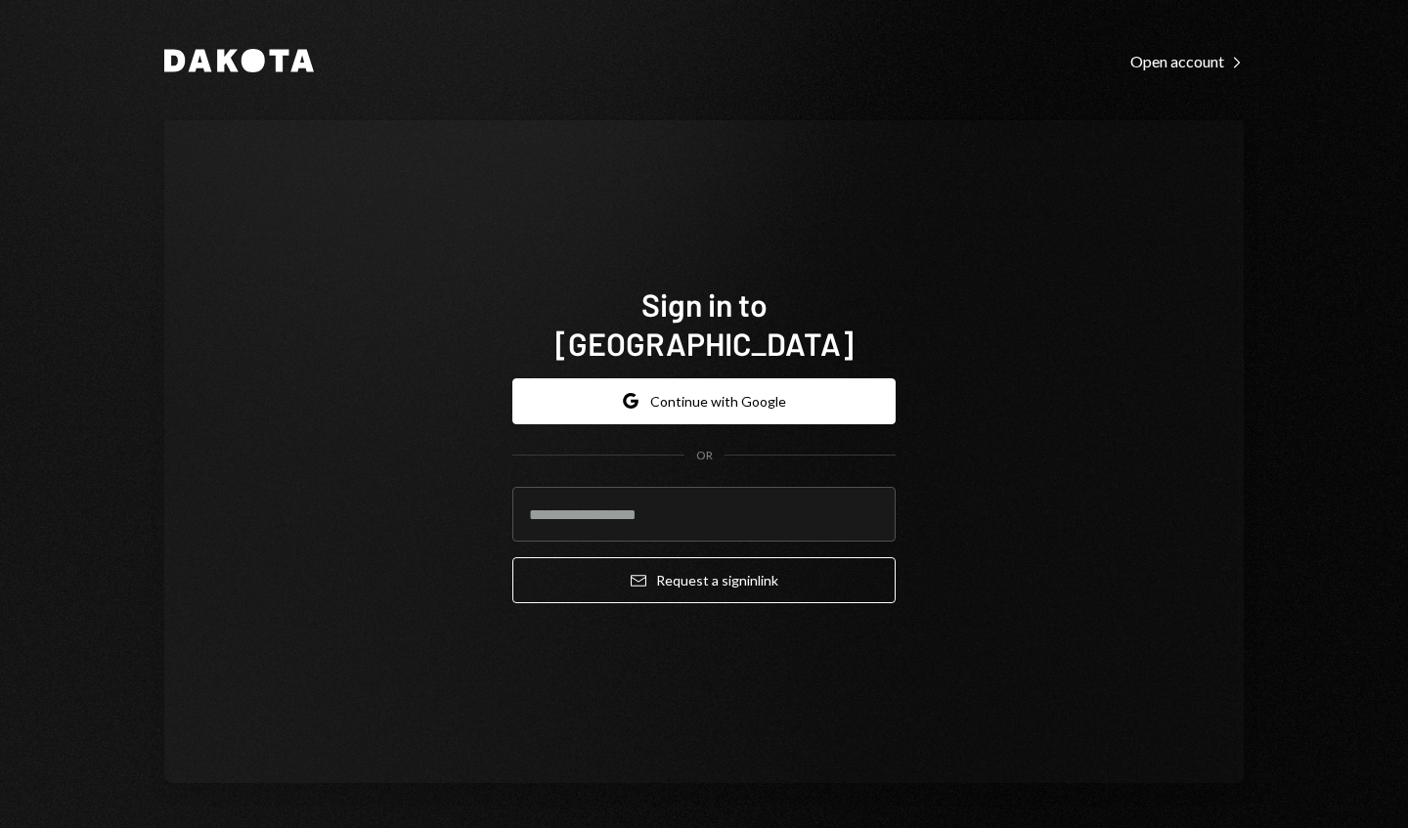
click at [859, 491] on input "email" at bounding box center [703, 514] width 383 height 55
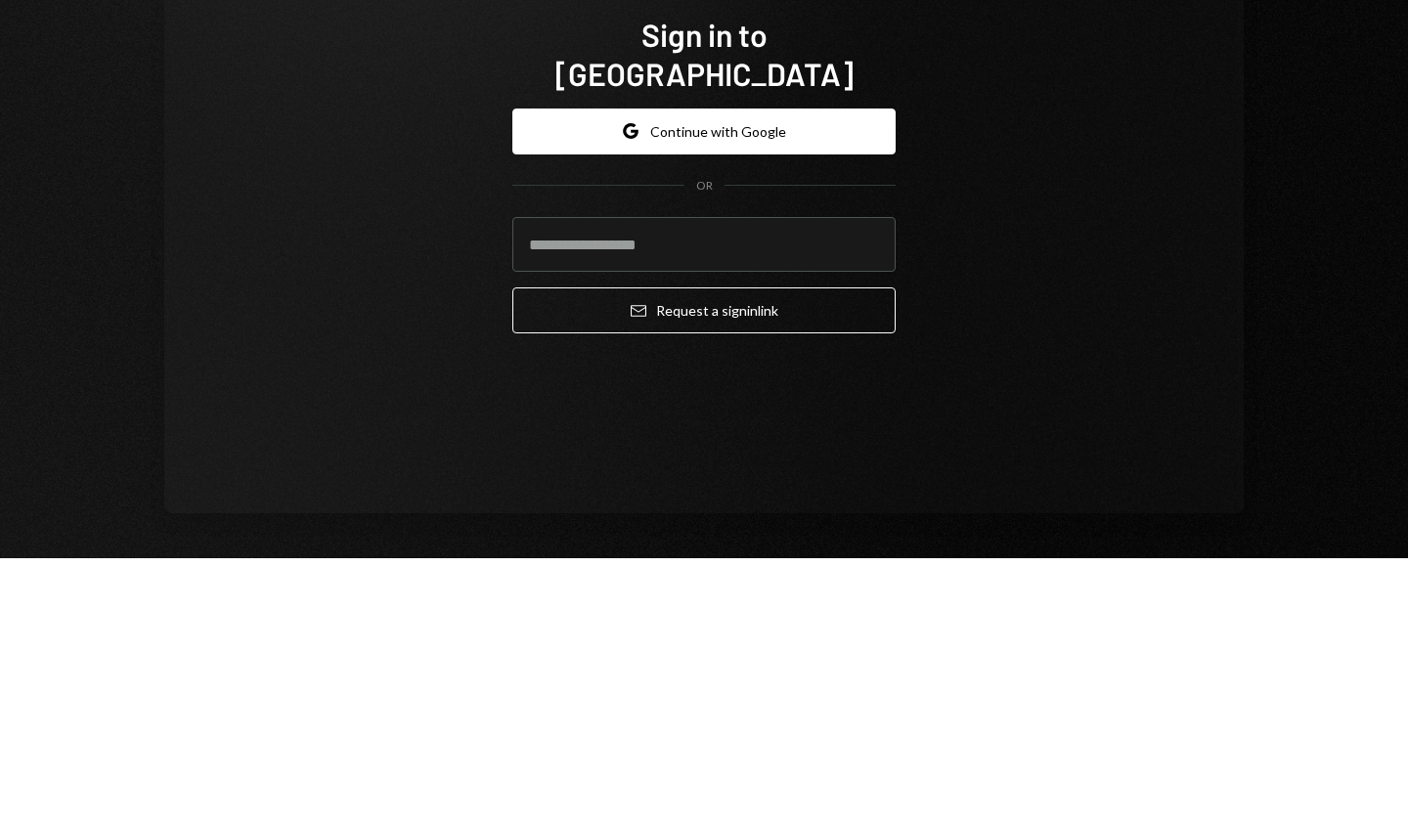
click at [840, 499] on input "email" at bounding box center [703, 514] width 383 height 55
type input "**********"
click at [707, 566] on button "Email Request a sign in link" at bounding box center [703, 580] width 383 height 46
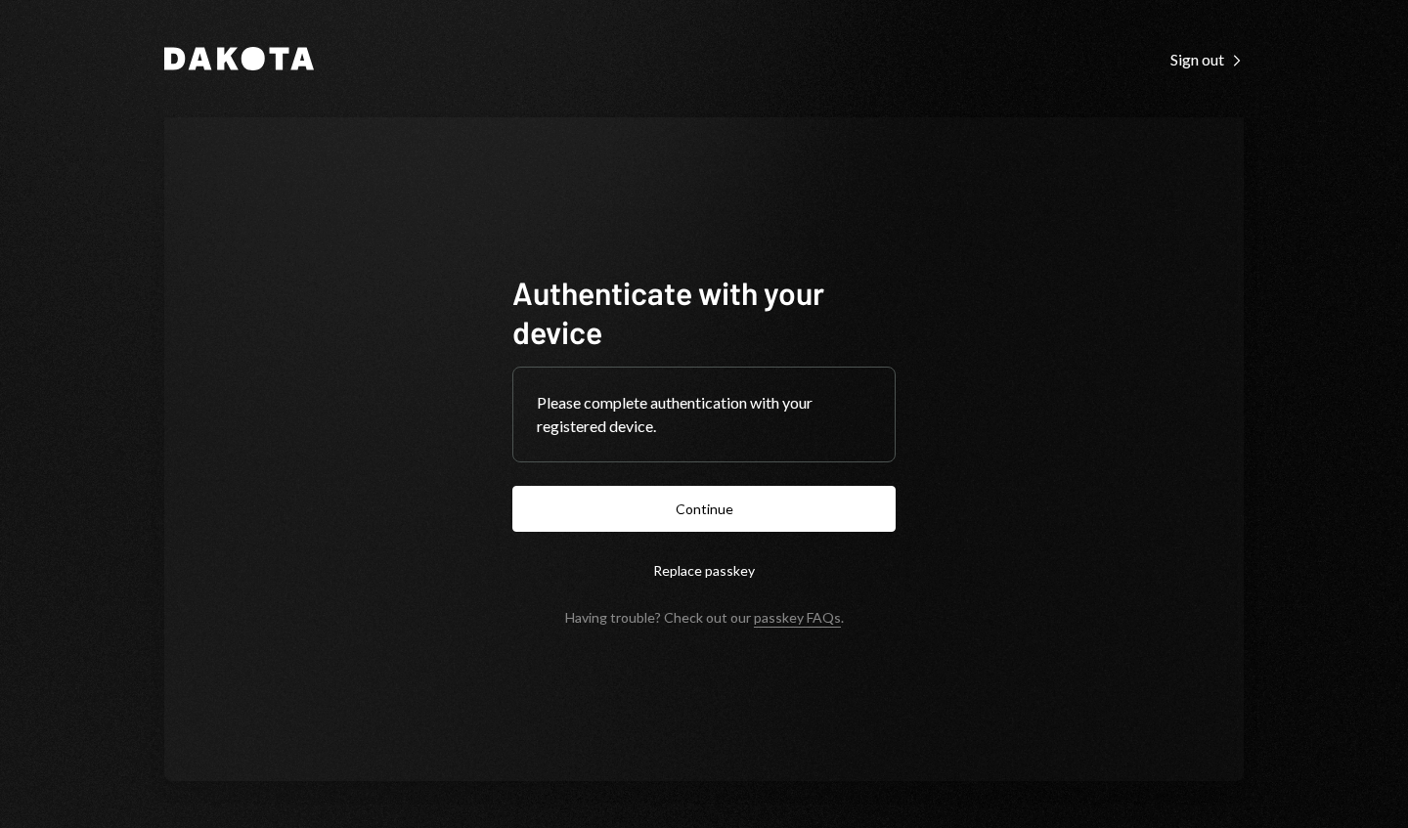
click at [814, 512] on button "Continue" at bounding box center [703, 509] width 383 height 46
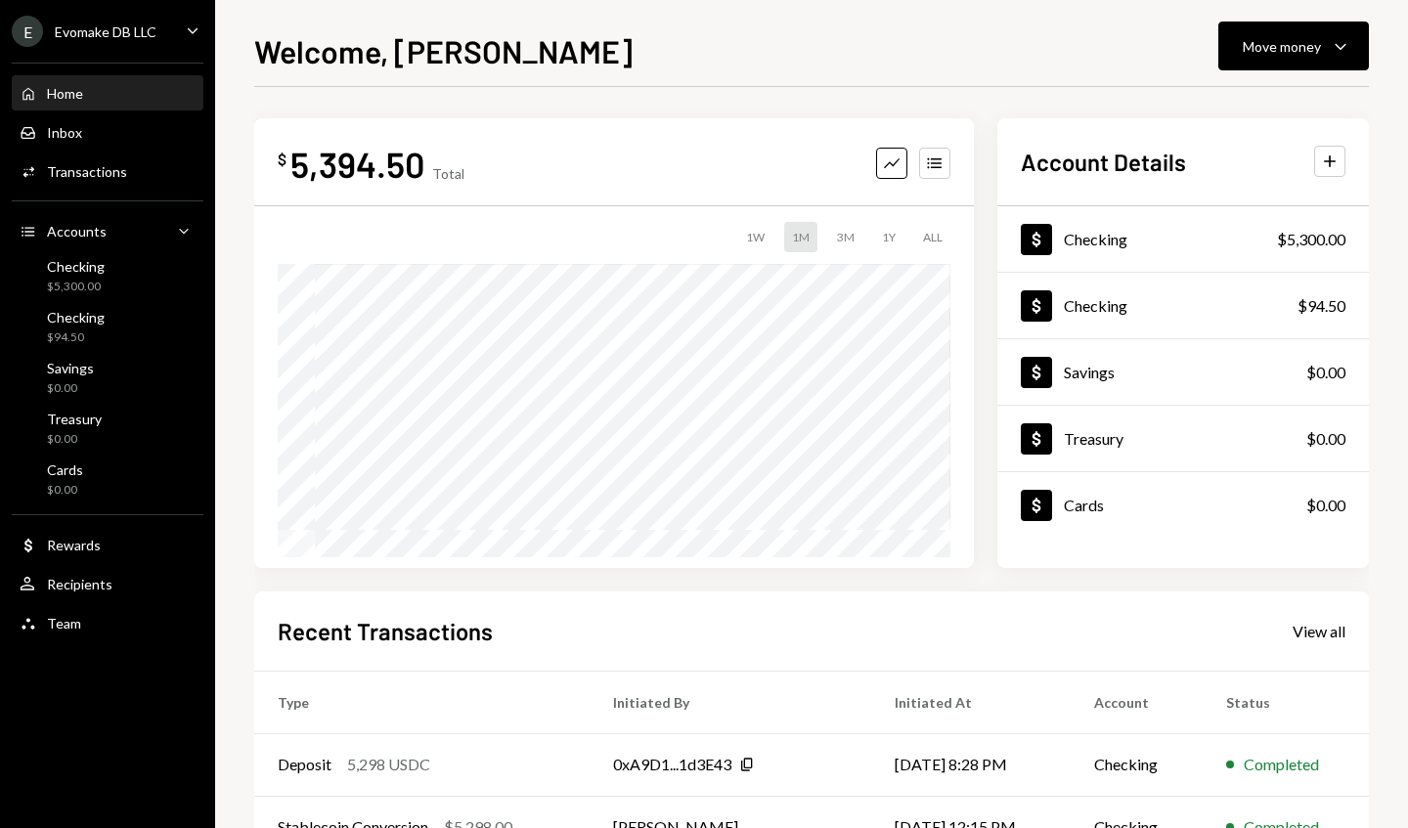
click at [1333, 55] on icon "Caret Down" at bounding box center [1340, 45] width 23 height 23
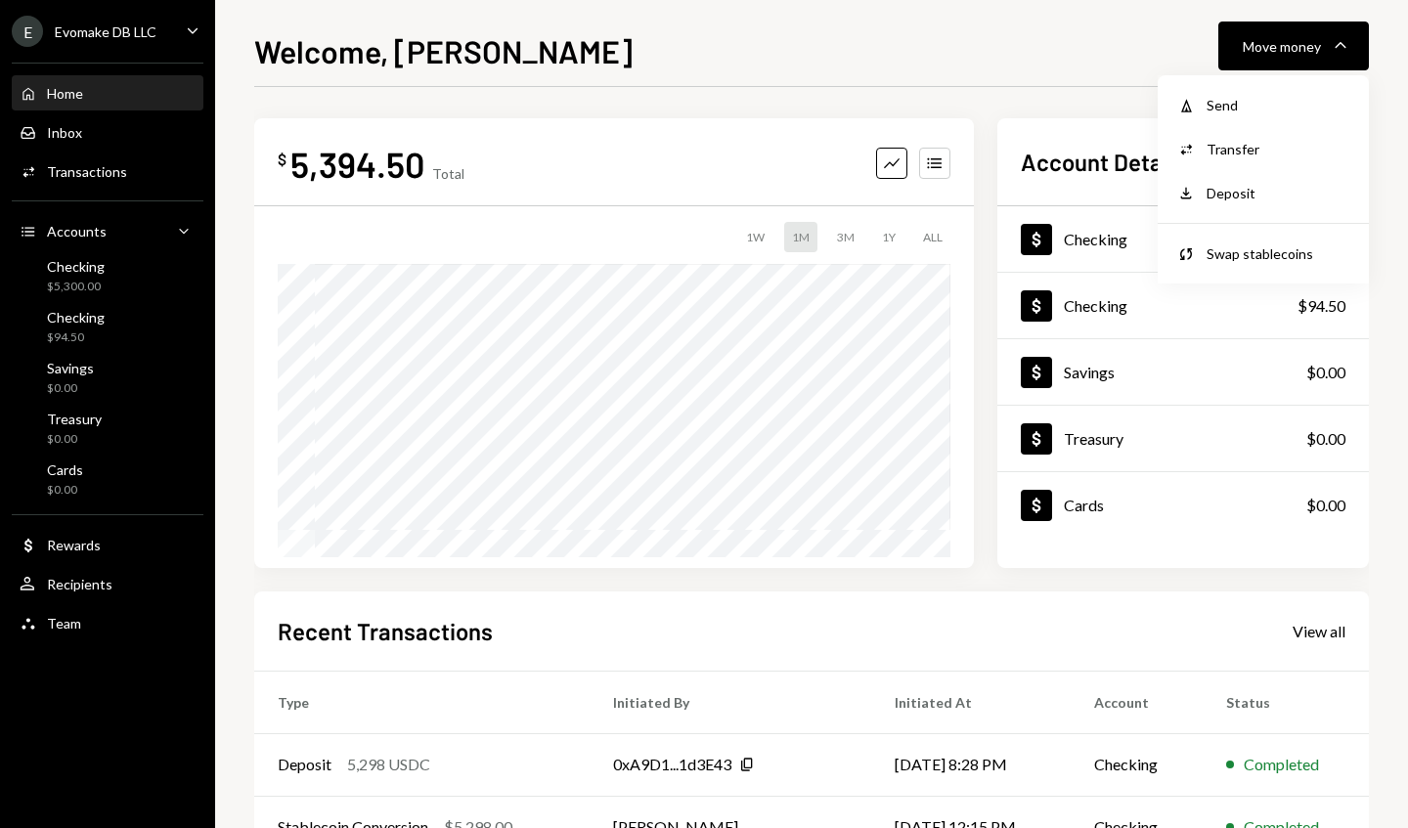
click at [999, 112] on div "$ 5,394.50 Total Graph Accounts 1W 1M 3M 1Y ALL Account Details Plus Dollar Che…" at bounding box center [811, 586] width 1114 height 999
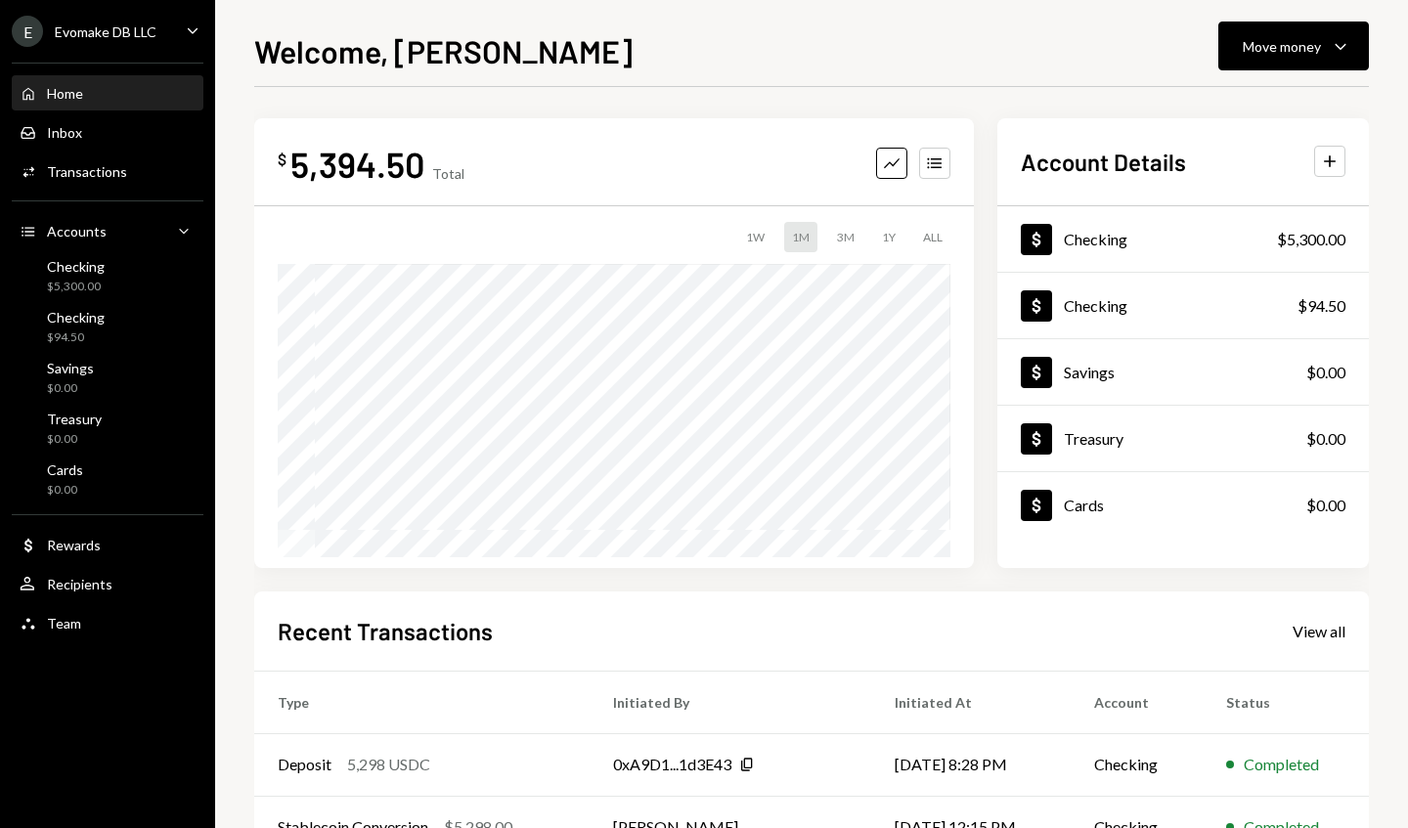
click at [1336, 65] on button "Move money Caret Down" at bounding box center [1293, 46] width 151 height 49
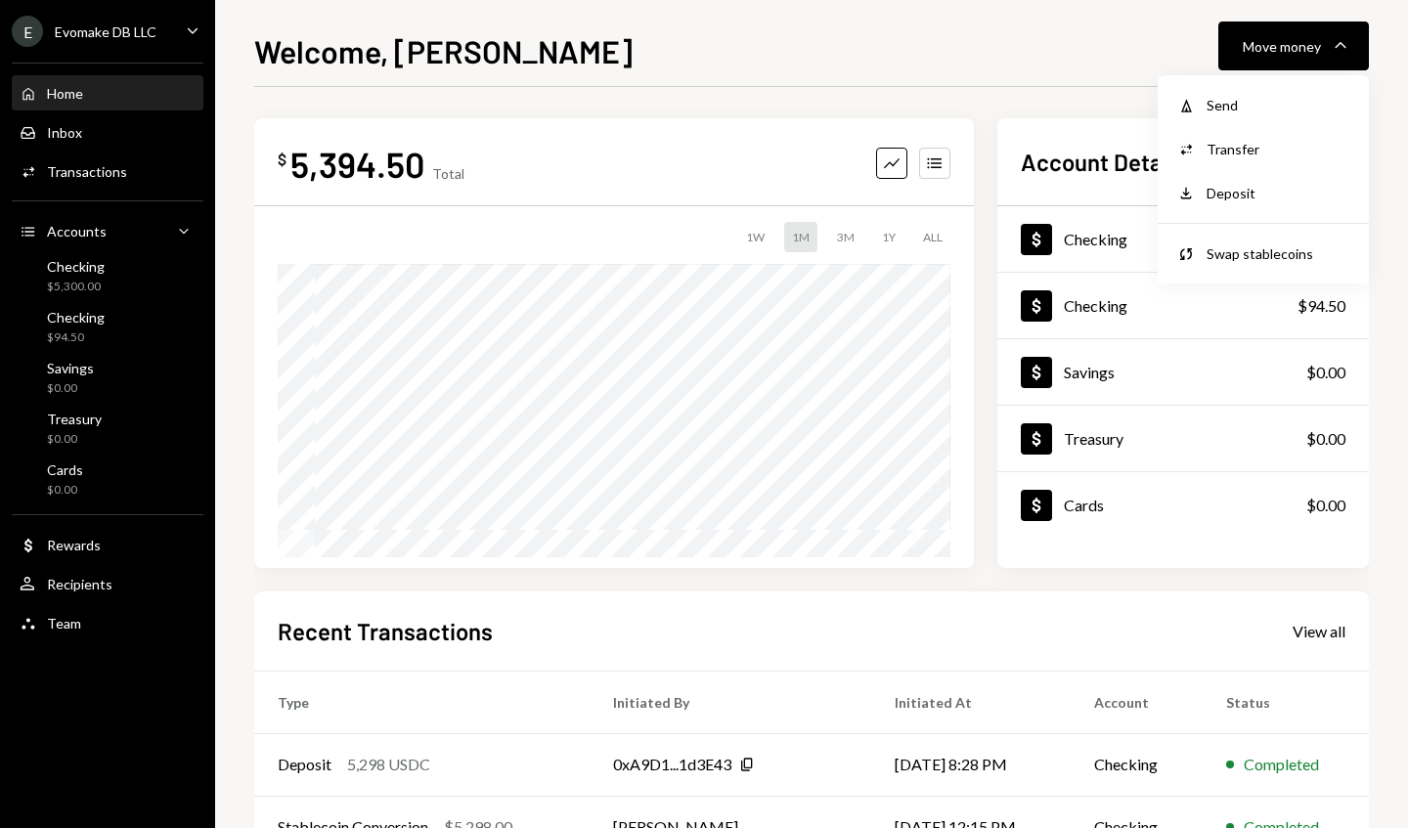
click at [1332, 32] on button "Move money Caret Down" at bounding box center [1293, 46] width 151 height 49
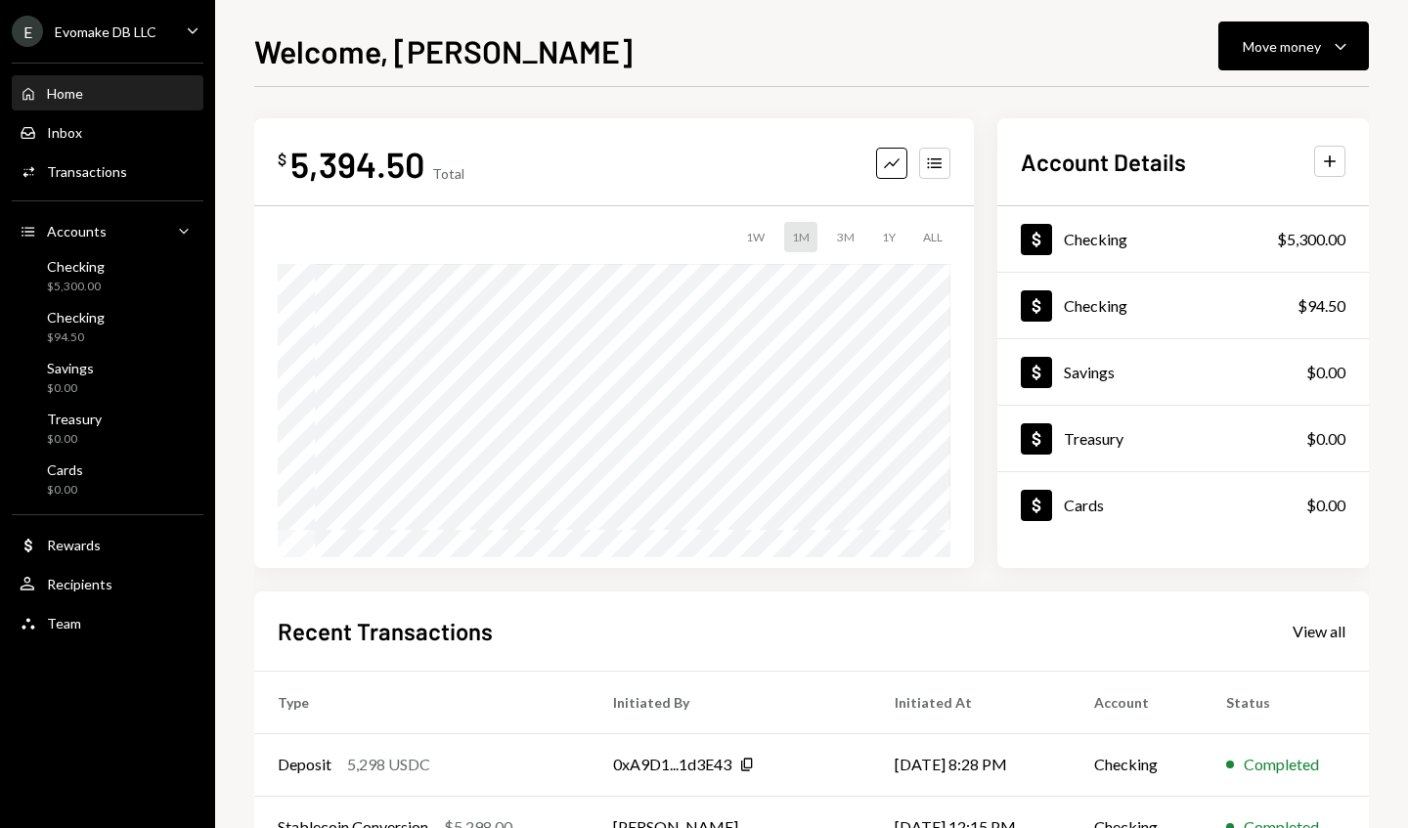
click at [1329, 59] on button "Move money Caret Down" at bounding box center [1293, 46] width 151 height 49
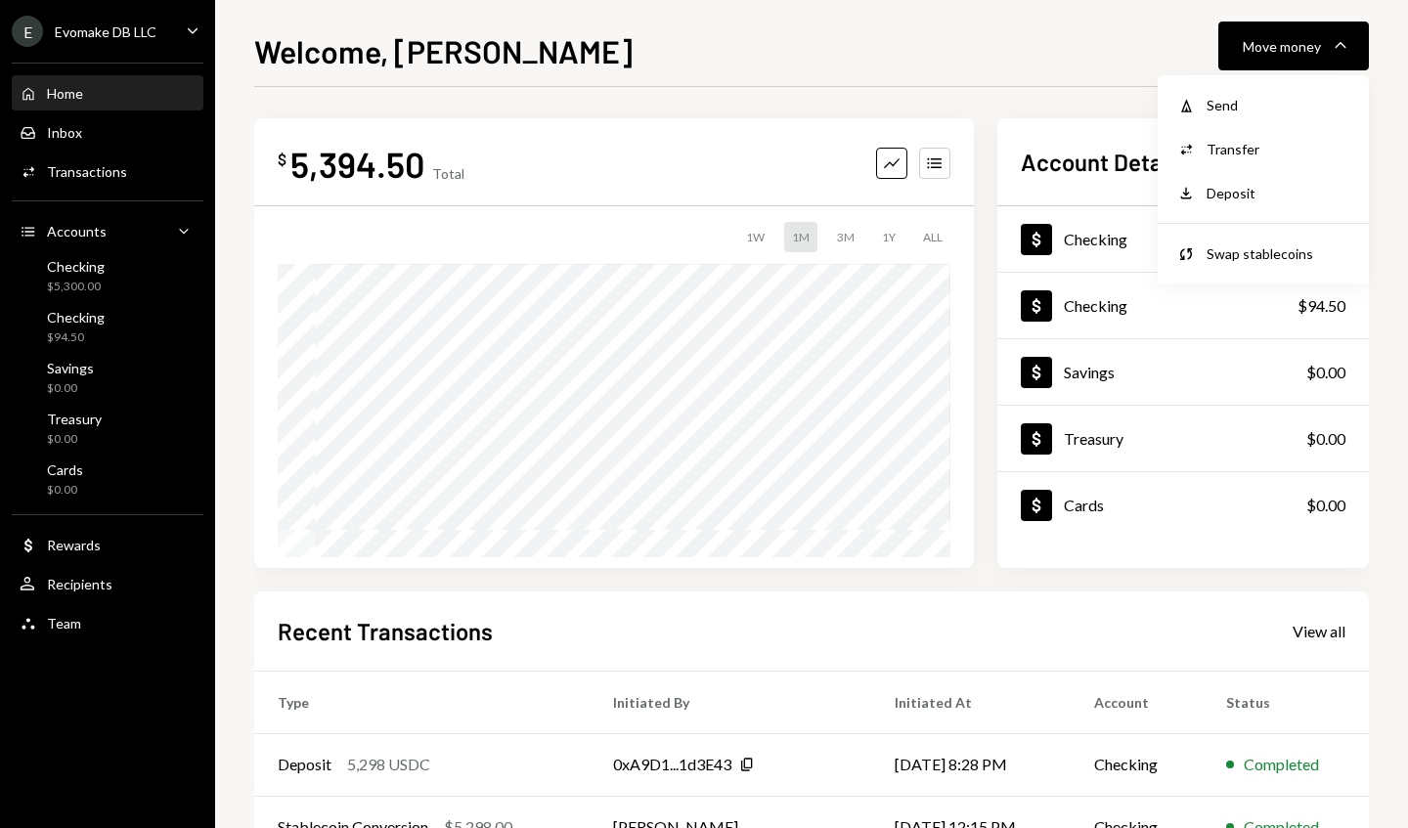
click at [1314, 120] on div "Withdraw Send" at bounding box center [1263, 105] width 196 height 44
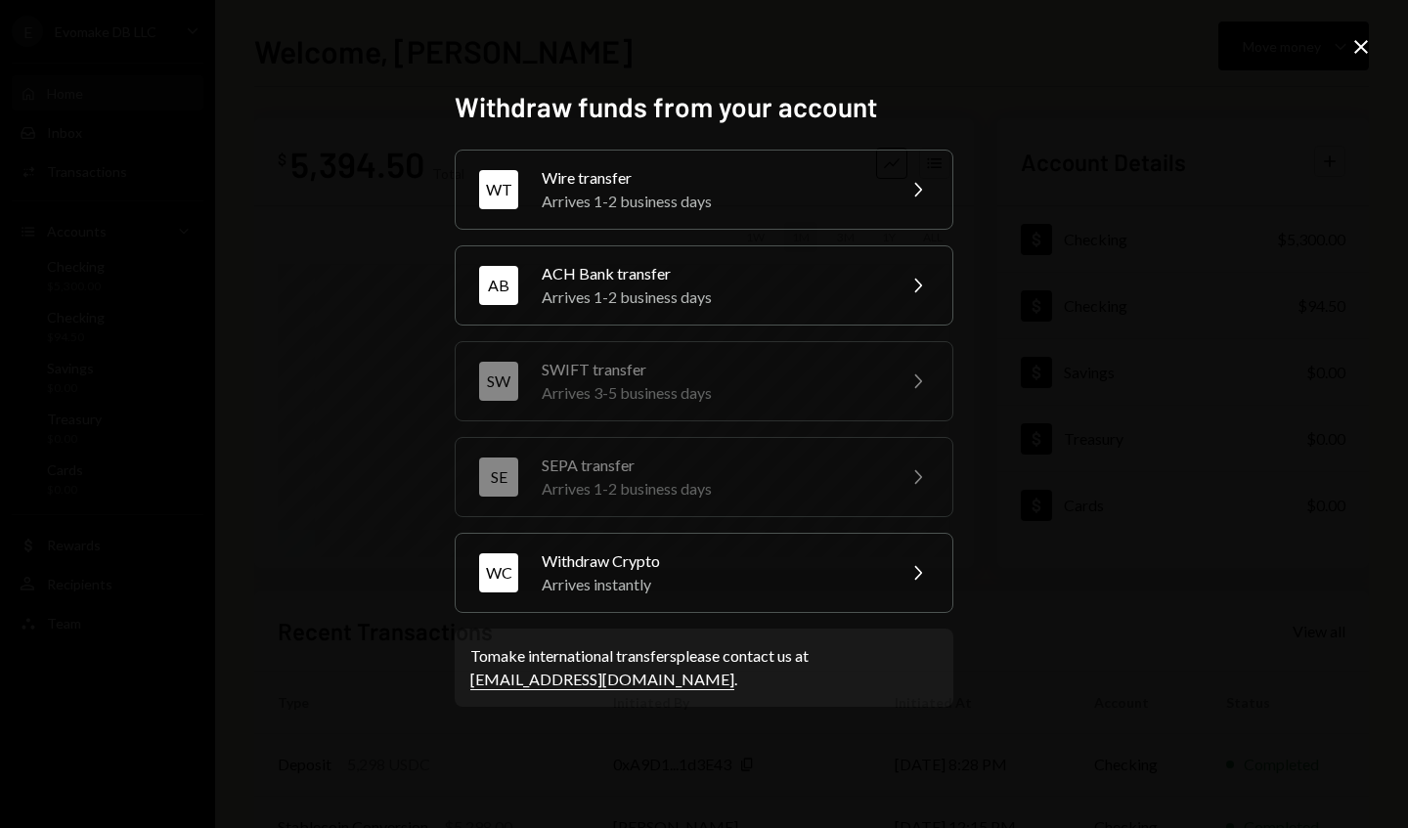
click at [809, 570] on div "Withdraw Crypto" at bounding box center [712, 560] width 340 height 23
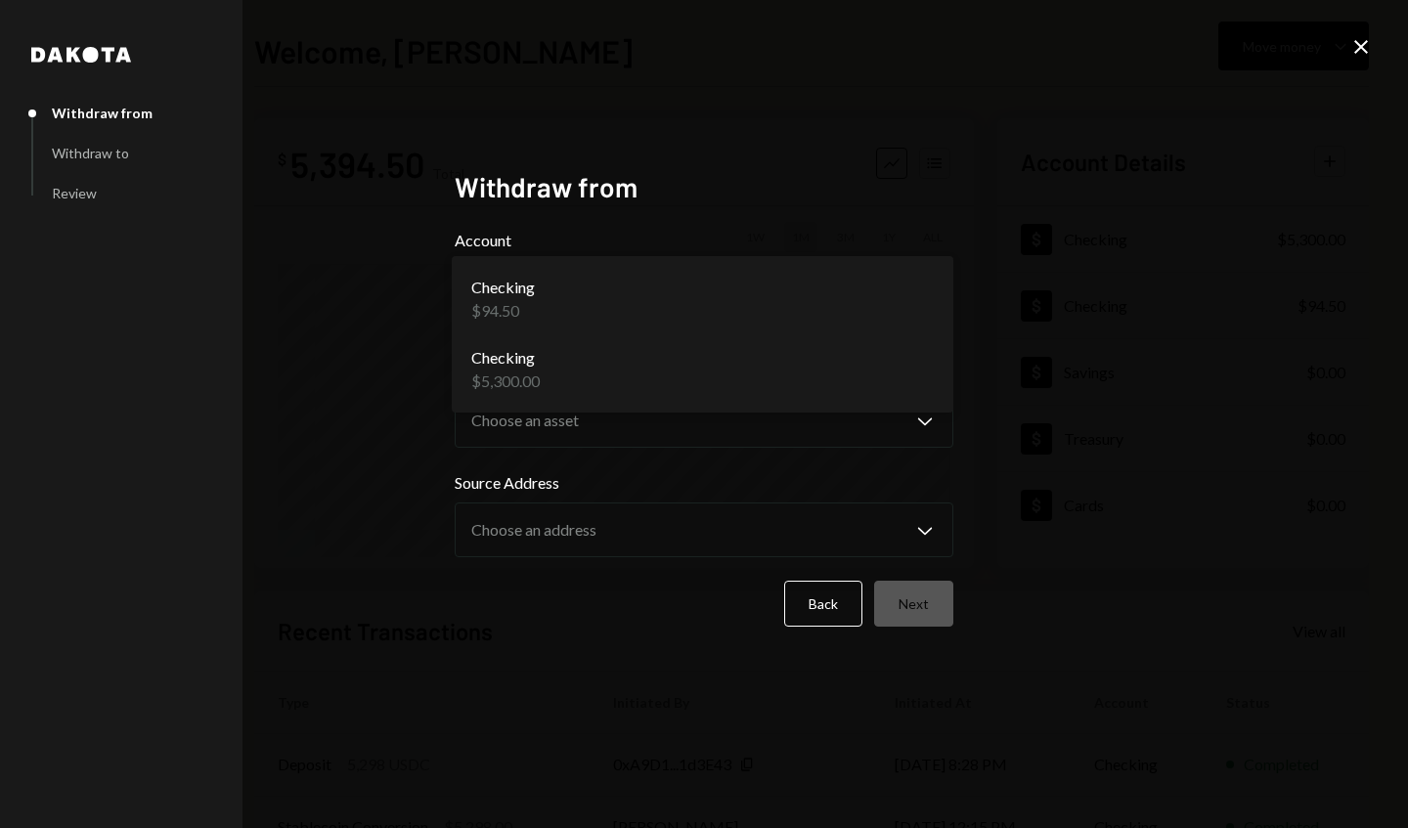
select select "**********"
click at [872, 380] on label "Asset" at bounding box center [704, 373] width 499 height 23
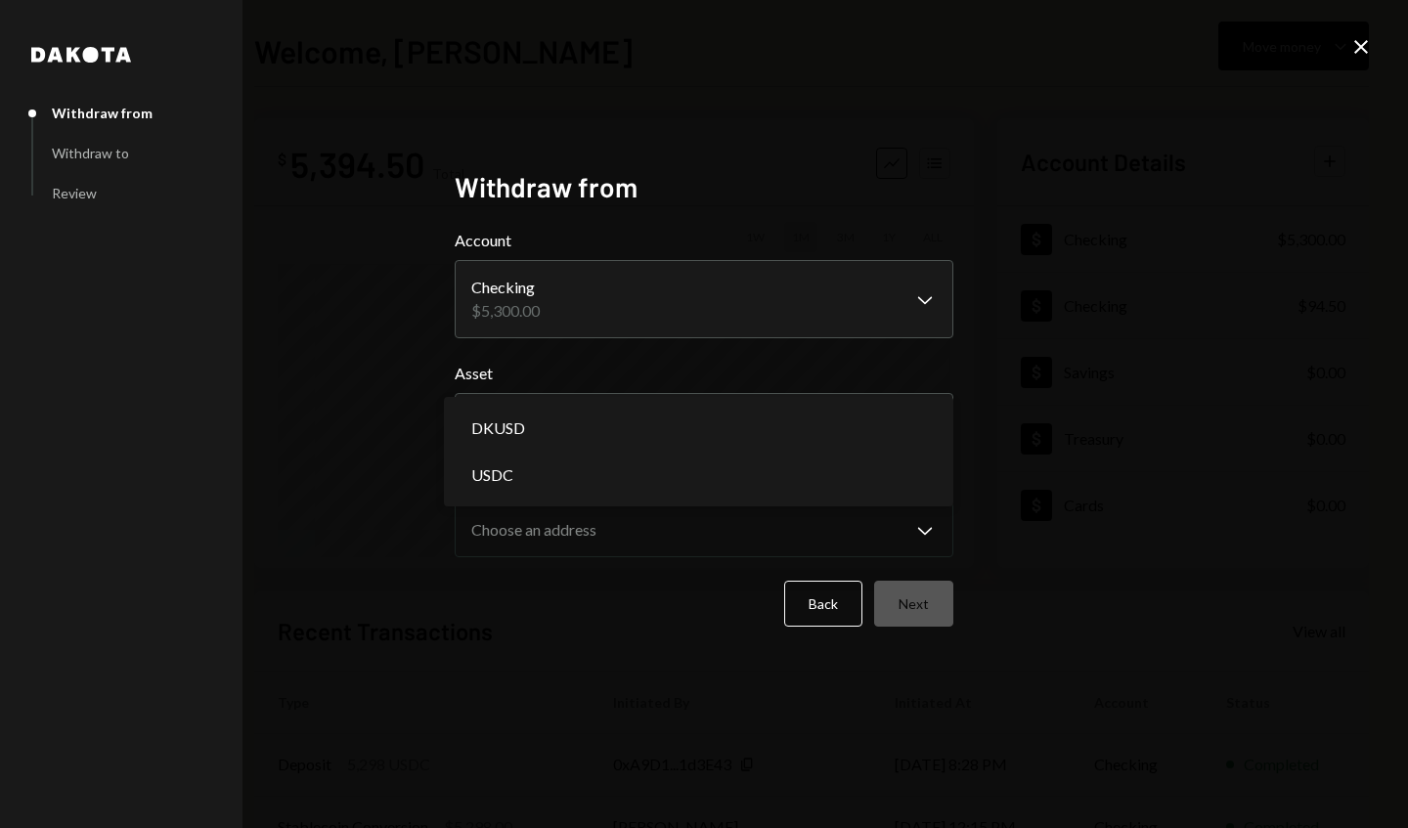
click at [893, 445] on div "DKUSD" at bounding box center [699, 428] width 494 height 47
select select "****"
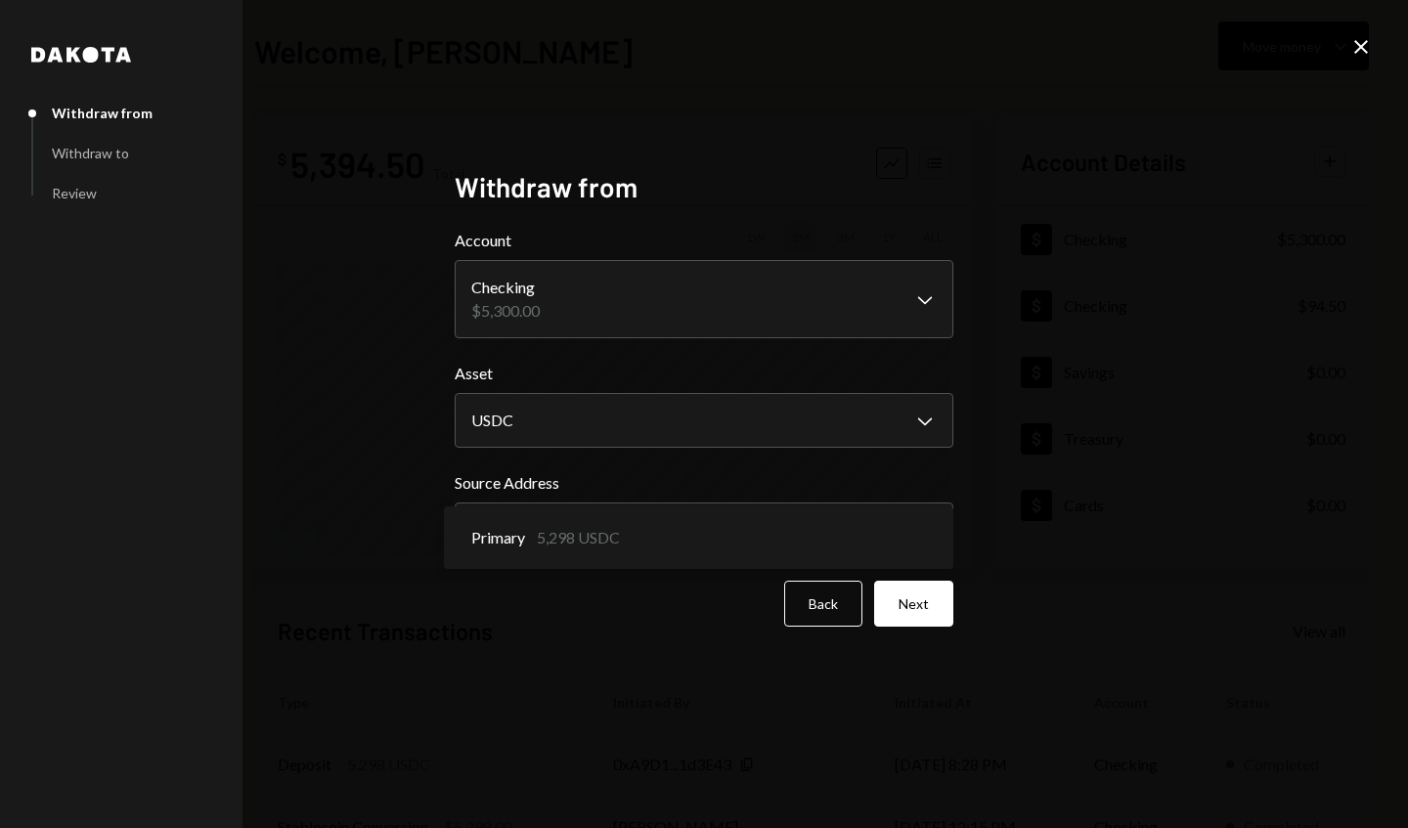
click at [932, 477] on label "Source Address" at bounding box center [704, 482] width 499 height 23
click at [911, 606] on button "Next" at bounding box center [913, 604] width 79 height 46
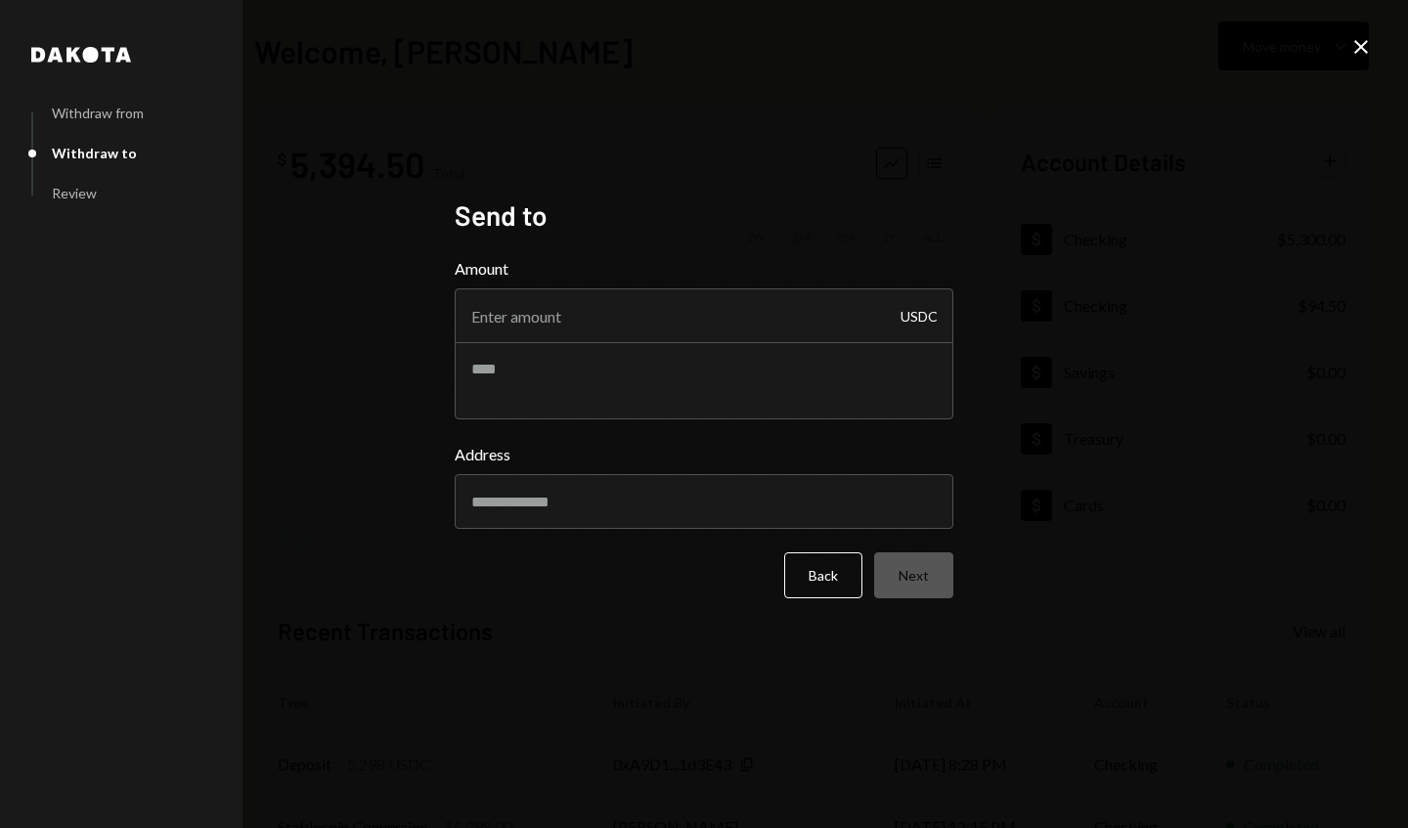
click at [867, 324] on input "Amount" at bounding box center [704, 315] width 499 height 55
click at [1081, 139] on div "Dakota Withdraw from Withdraw to Review Send to Amount USDC Address Back Next C…" at bounding box center [704, 414] width 1408 height 828
click at [780, 508] on input "Address" at bounding box center [704, 501] width 499 height 55
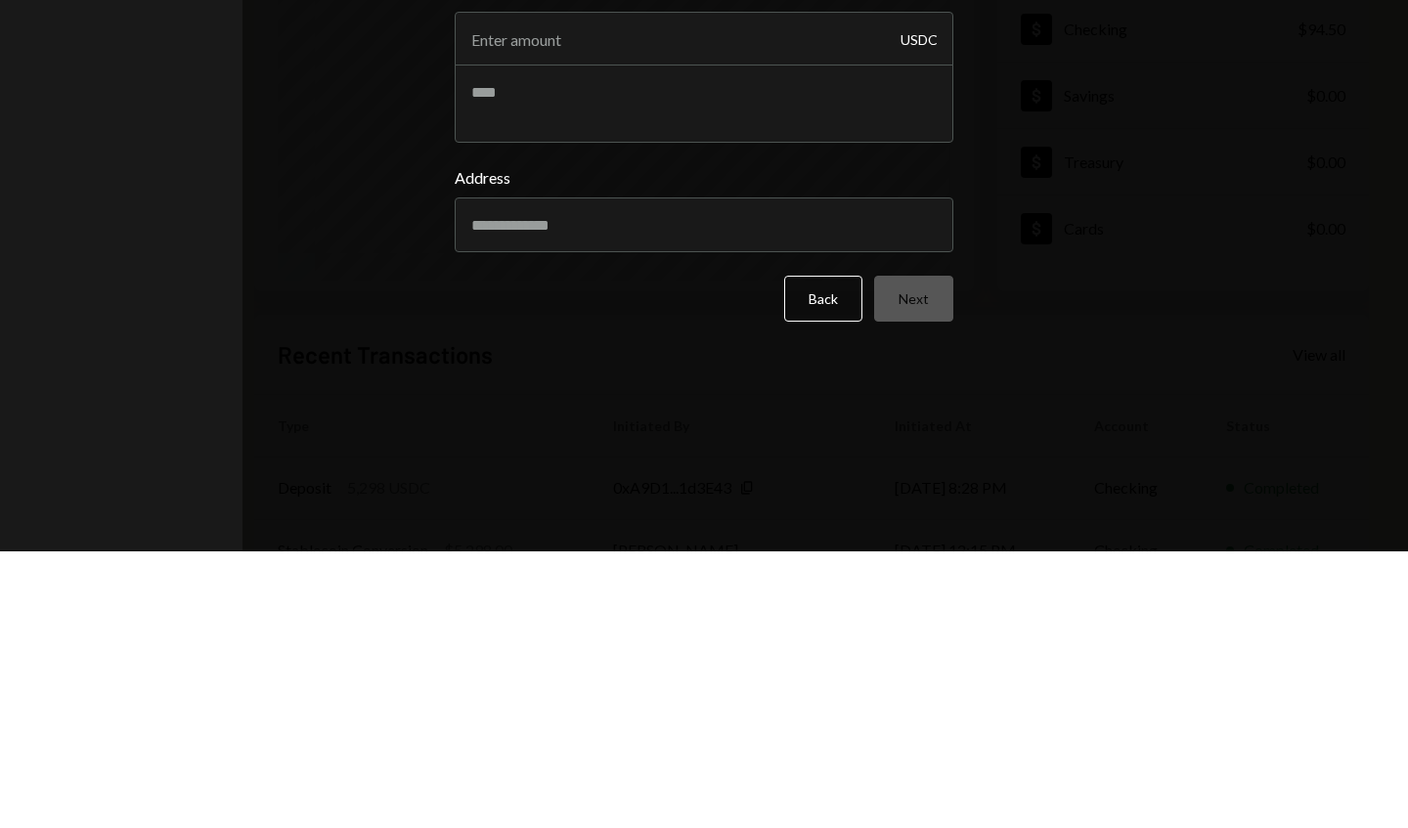
paste input "**********"
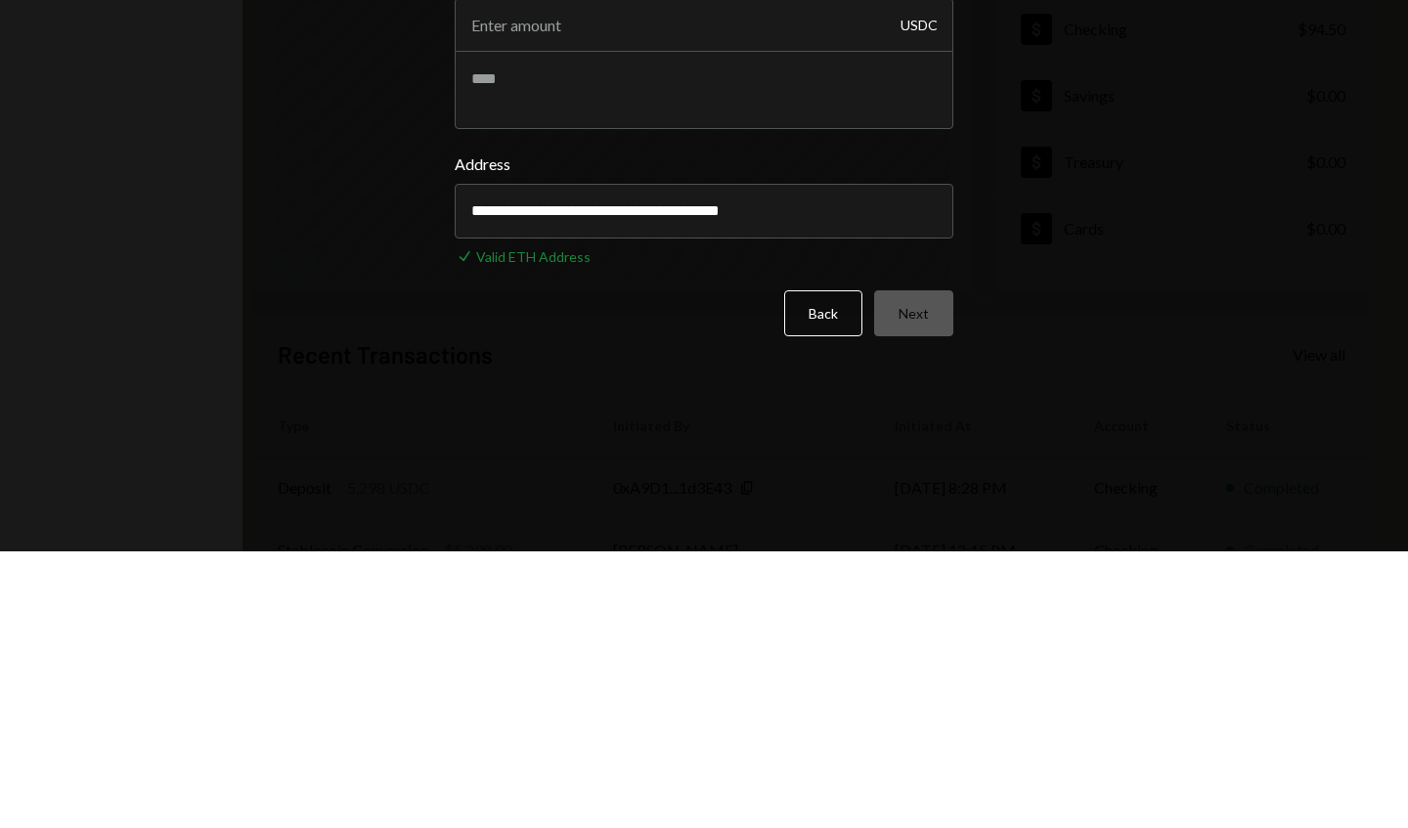
type input "**********"
click at [838, 308] on input "Amount" at bounding box center [704, 302] width 499 height 55
type input "5298"
click at [921, 595] on button "Next" at bounding box center [913, 590] width 79 height 46
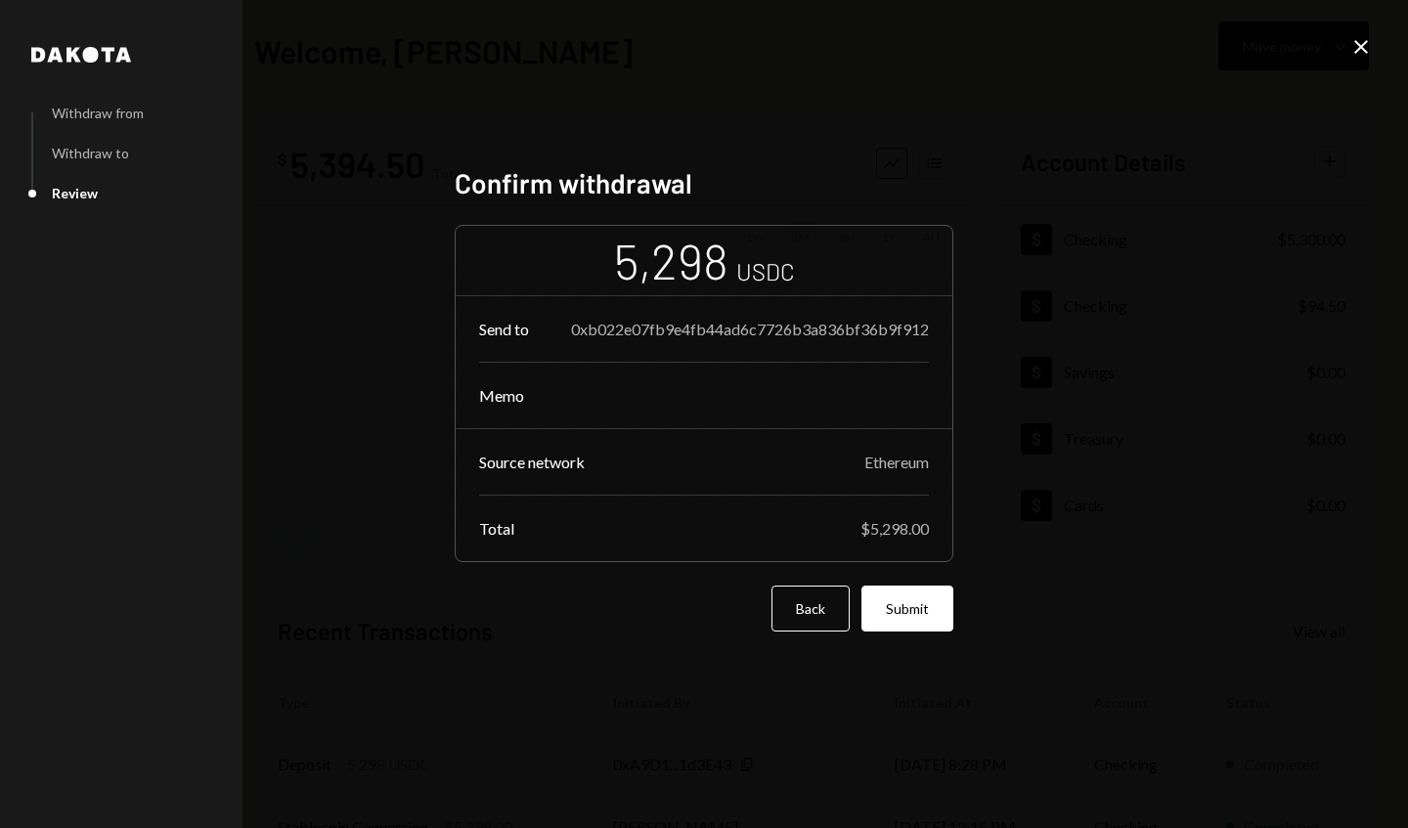
click at [898, 610] on button "Submit" at bounding box center [907, 609] width 92 height 46
